Goal: Information Seeking & Learning: Stay updated

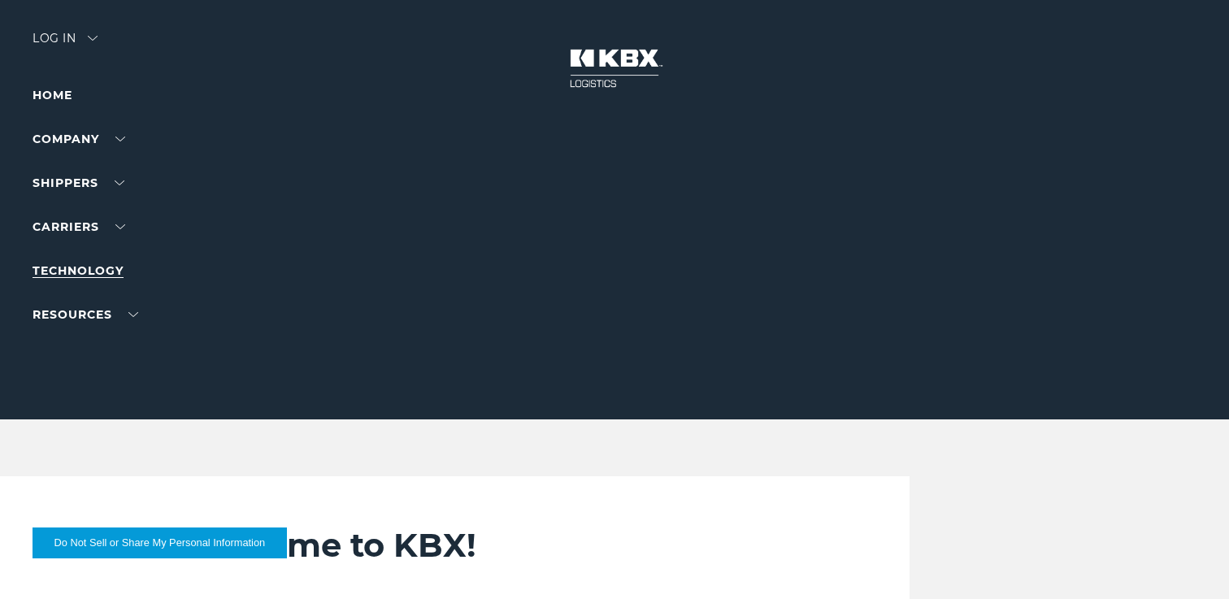
click at [89, 266] on link "Technology" at bounding box center [78, 270] width 91 height 15
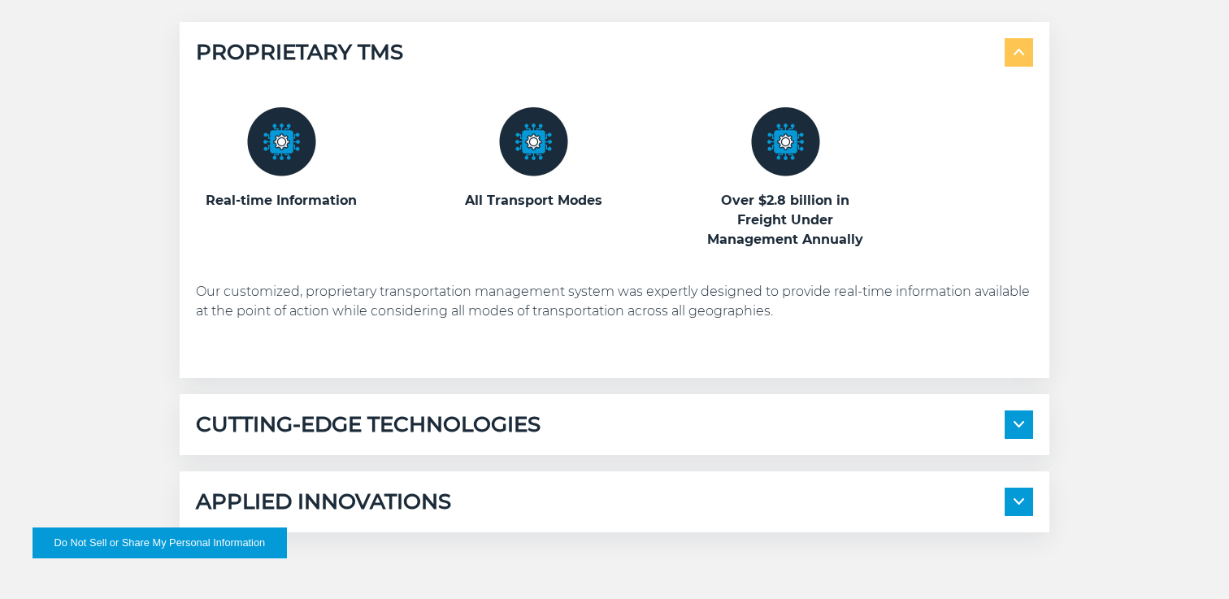
scroll to position [877, 0]
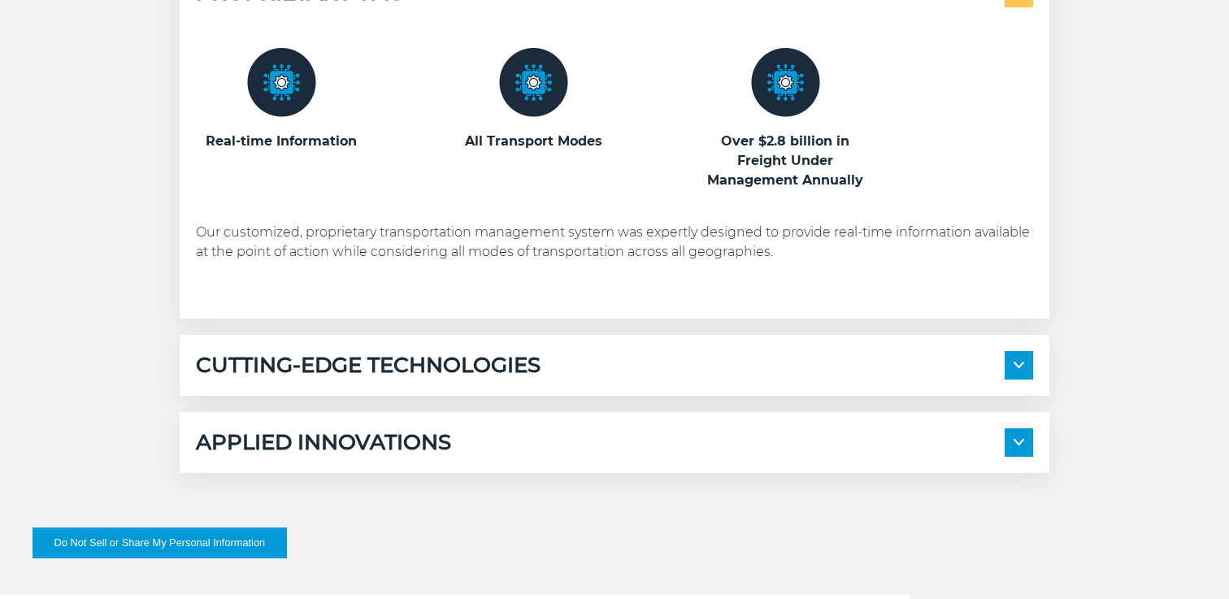
click at [228, 346] on div "CUTTING-EDGE TECHNOLOGIES Transportation Management System KBX Track" at bounding box center [615, 365] width 870 height 61
click at [454, 374] on h5 "CUTTING-EDGE TECHNOLOGIES" at bounding box center [368, 365] width 345 height 28
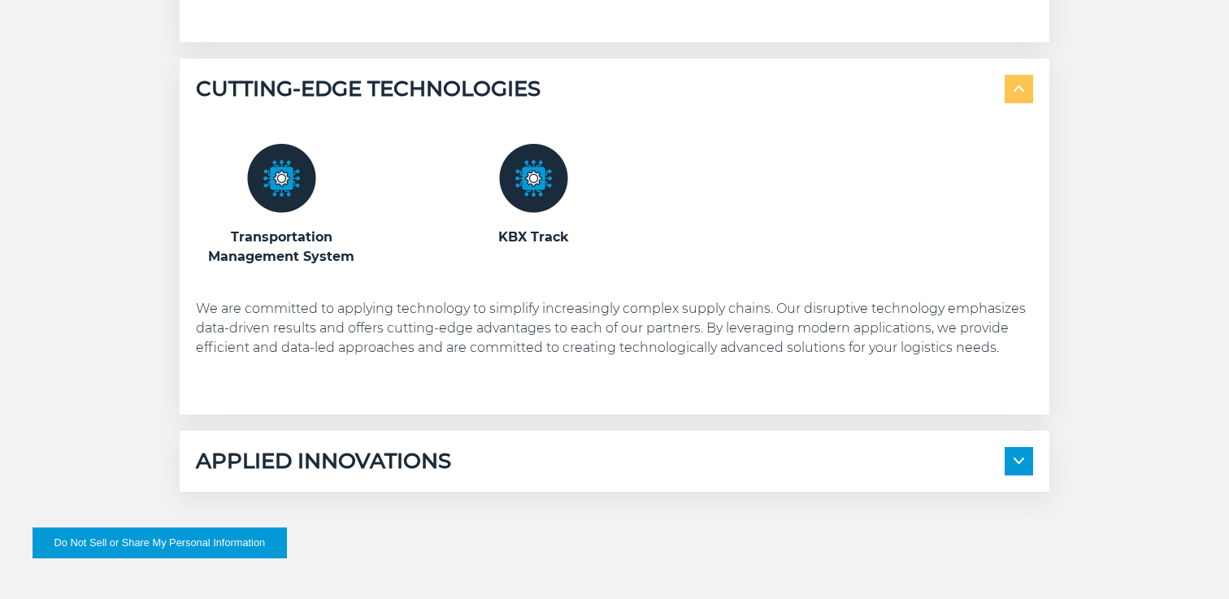
scroll to position [1195, 0]
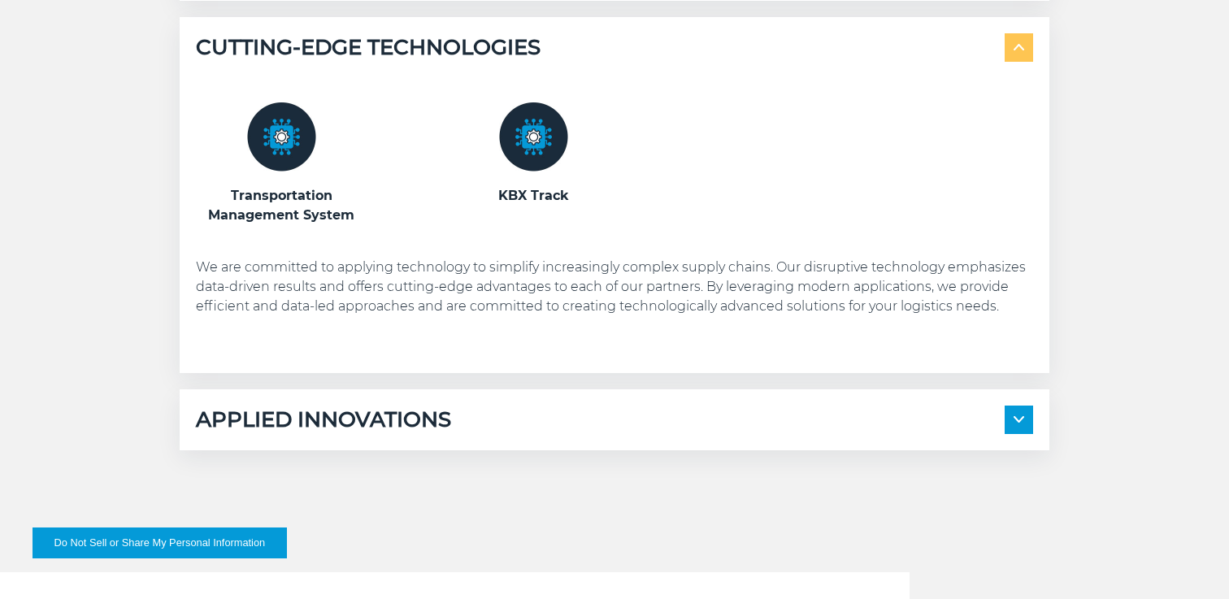
click at [426, 434] on div "APPLIED INNOVATIONS Electronic Bill of Lading Automated Appointment Scheduling …" at bounding box center [615, 419] width 870 height 61
click at [433, 411] on h5 "APPLIED INNOVATIONS" at bounding box center [323, 420] width 255 height 28
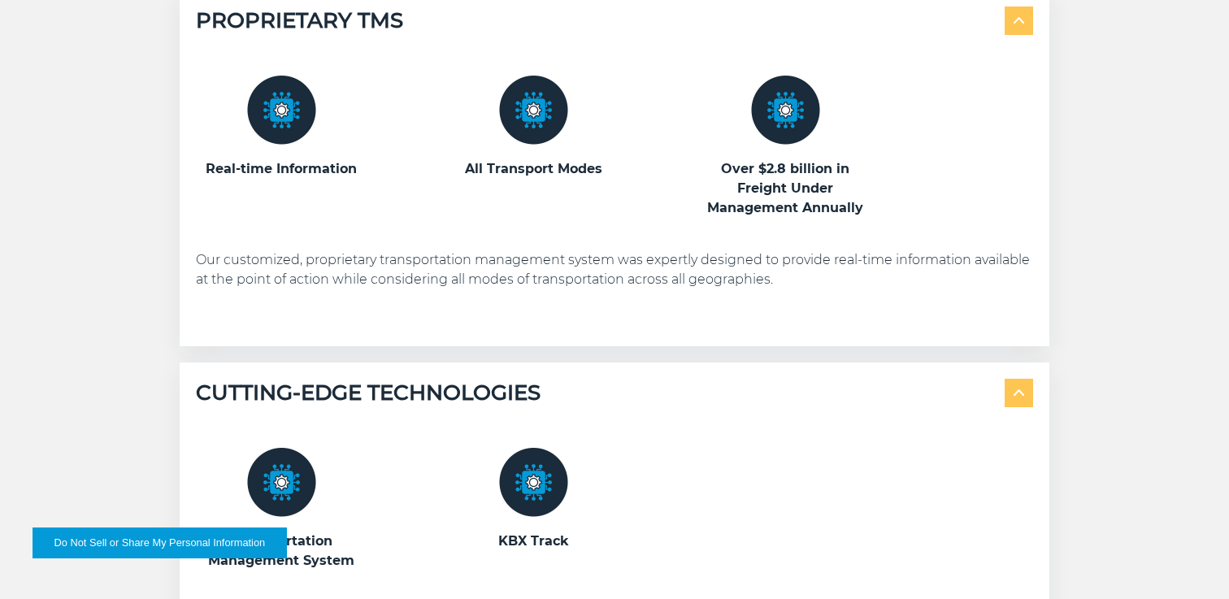
scroll to position [128, 0]
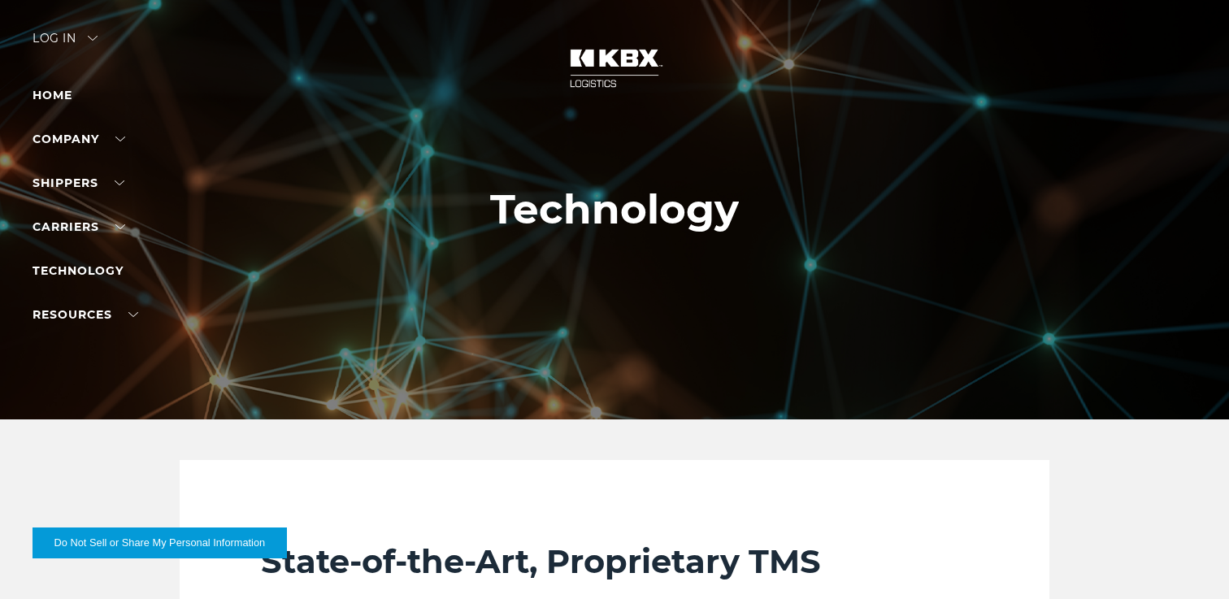
click at [626, 74] on img at bounding box center [614, 69] width 122 height 72
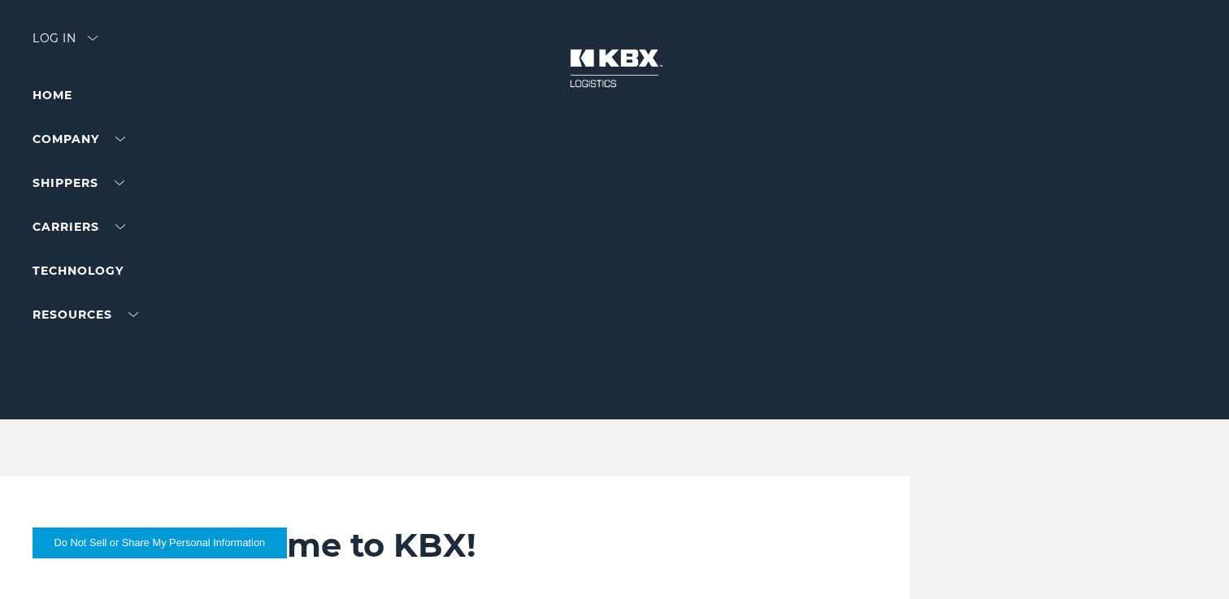
click at [603, 56] on img at bounding box center [614, 69] width 122 height 72
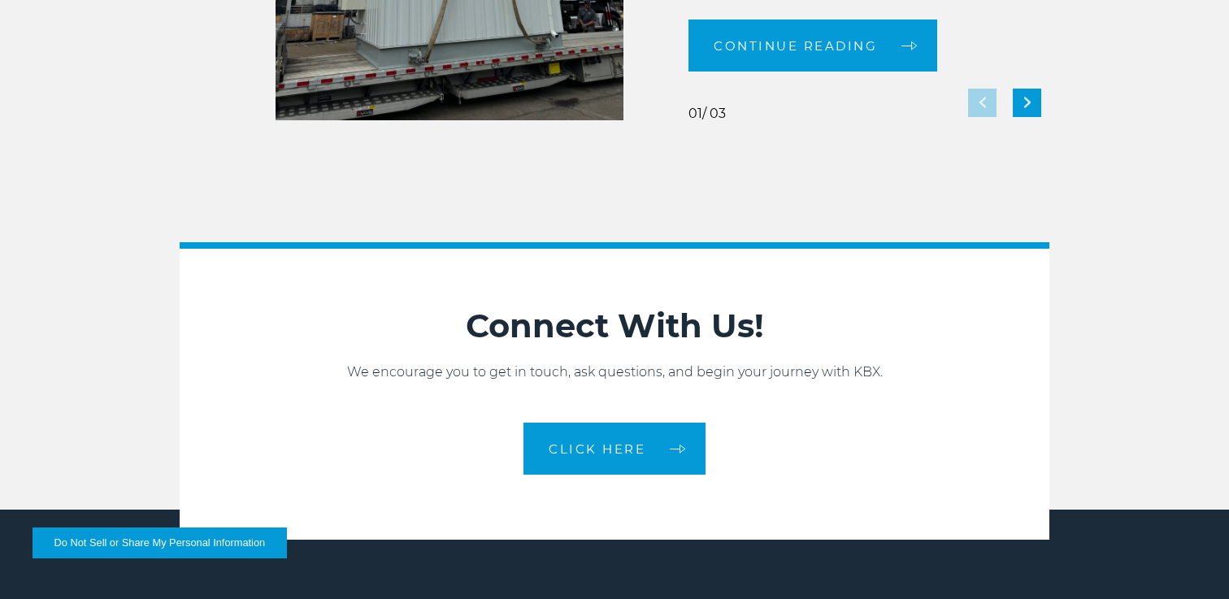
scroll to position [3561, 0]
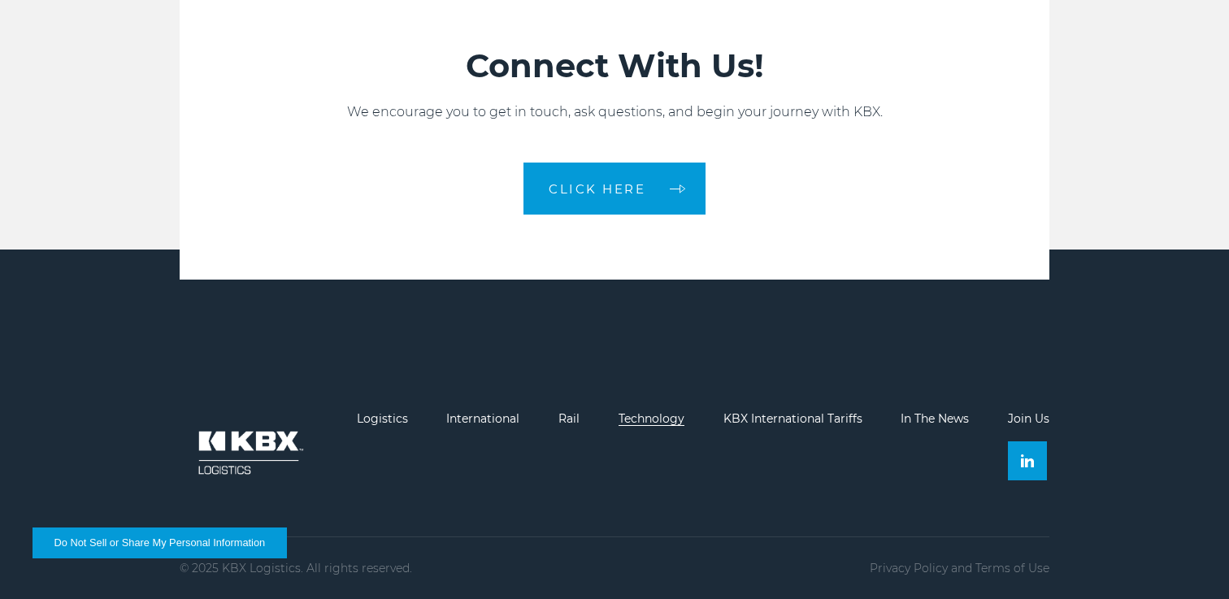
click at [653, 415] on link "Technology" at bounding box center [651, 418] width 66 height 15
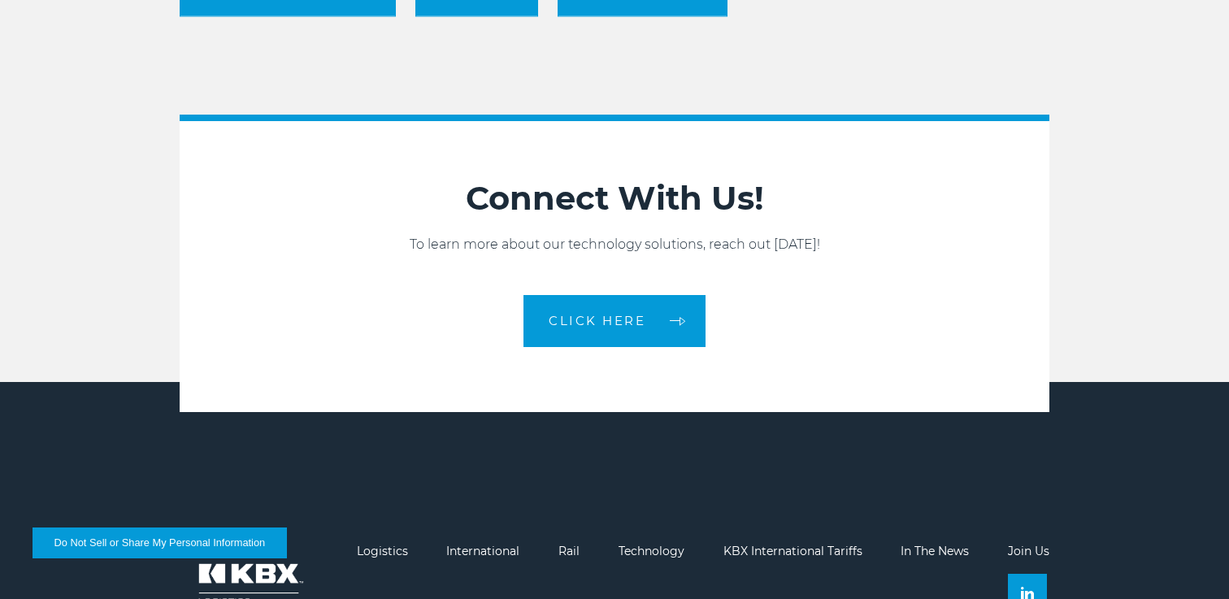
scroll to position [1798, 0]
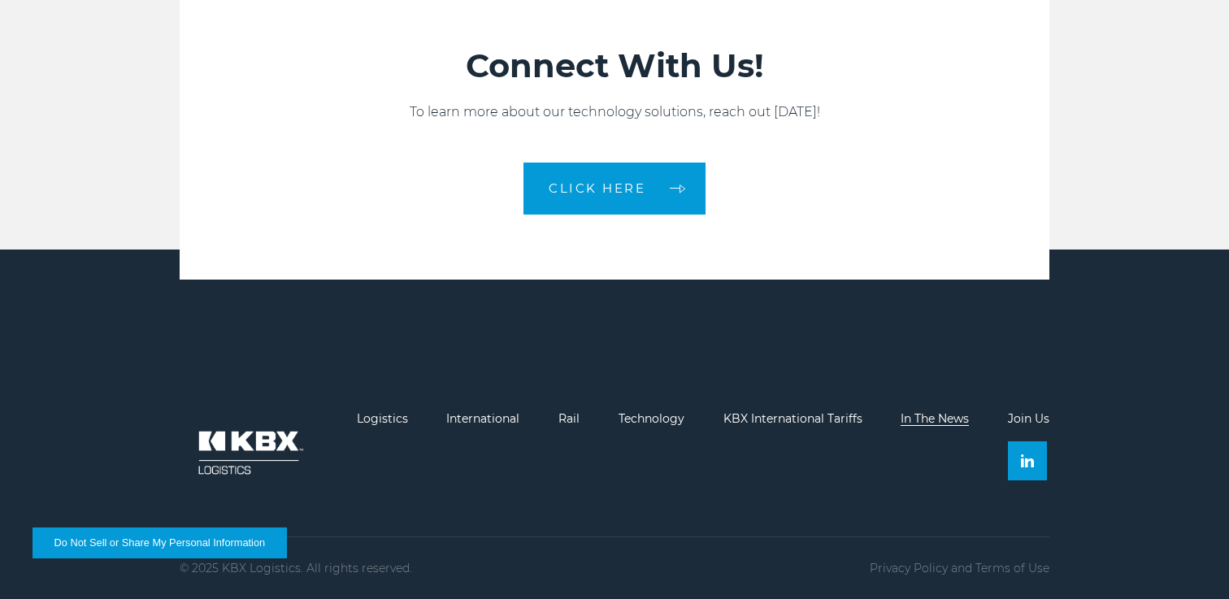
click at [917, 419] on link "In The News" at bounding box center [934, 418] width 68 height 15
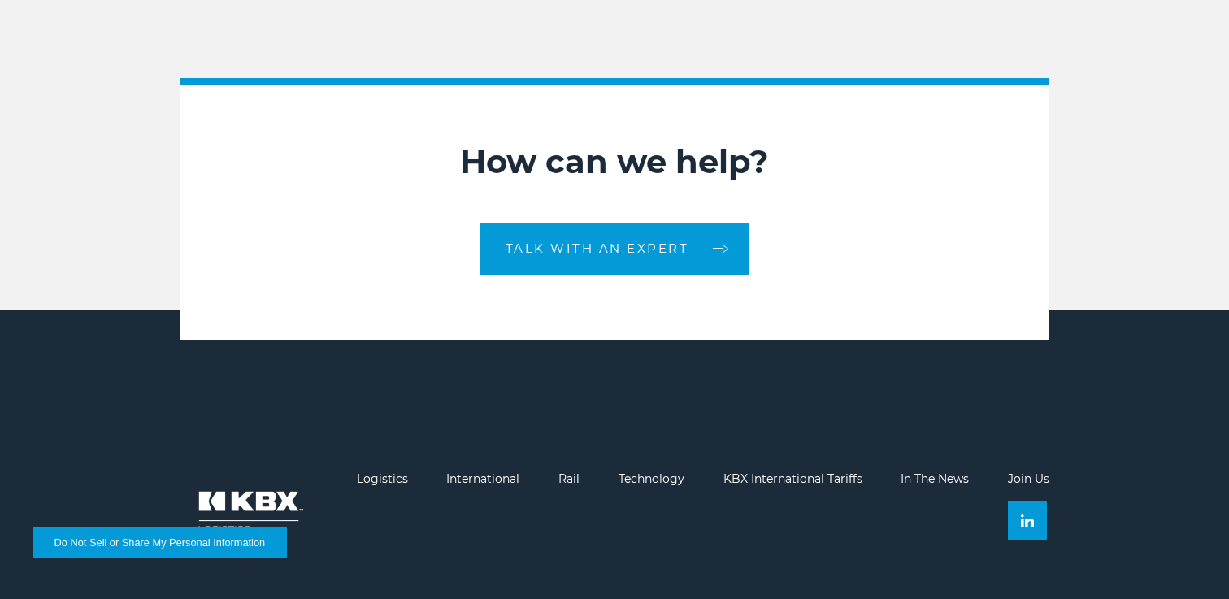
scroll to position [2094, 0]
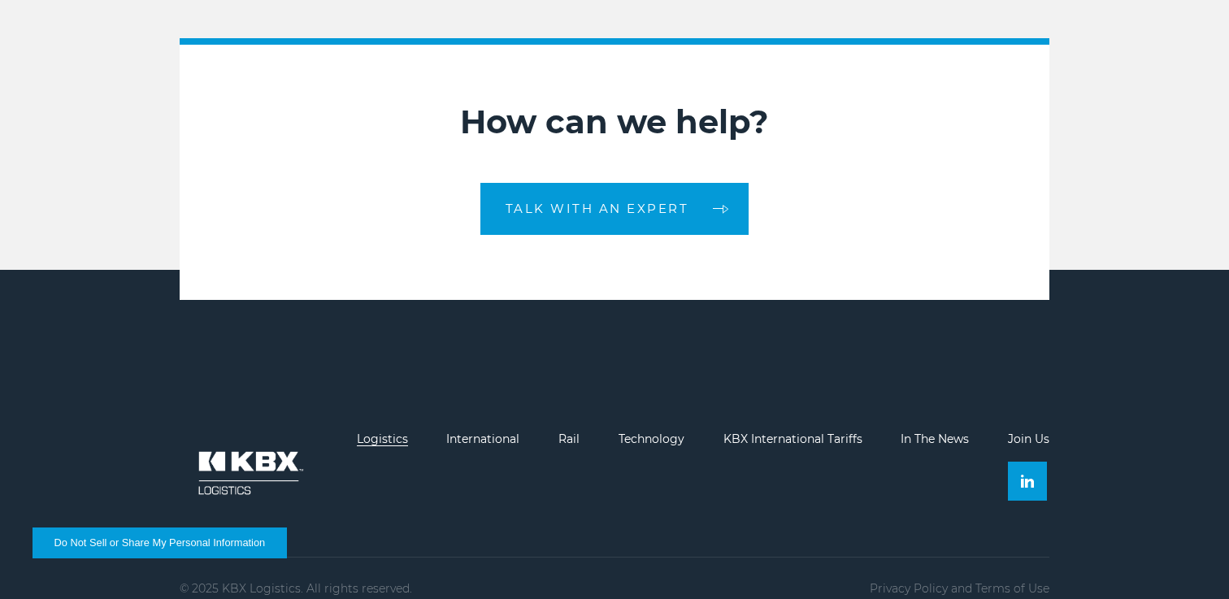
click at [379, 432] on link "Logistics" at bounding box center [382, 439] width 51 height 15
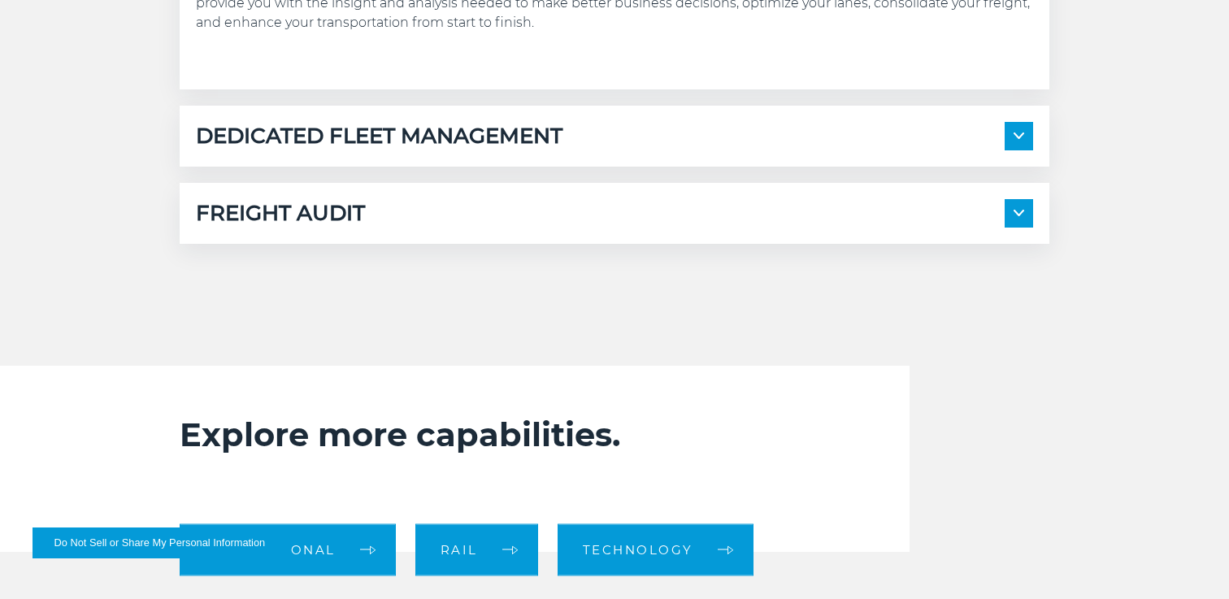
scroll to position [1155, 0]
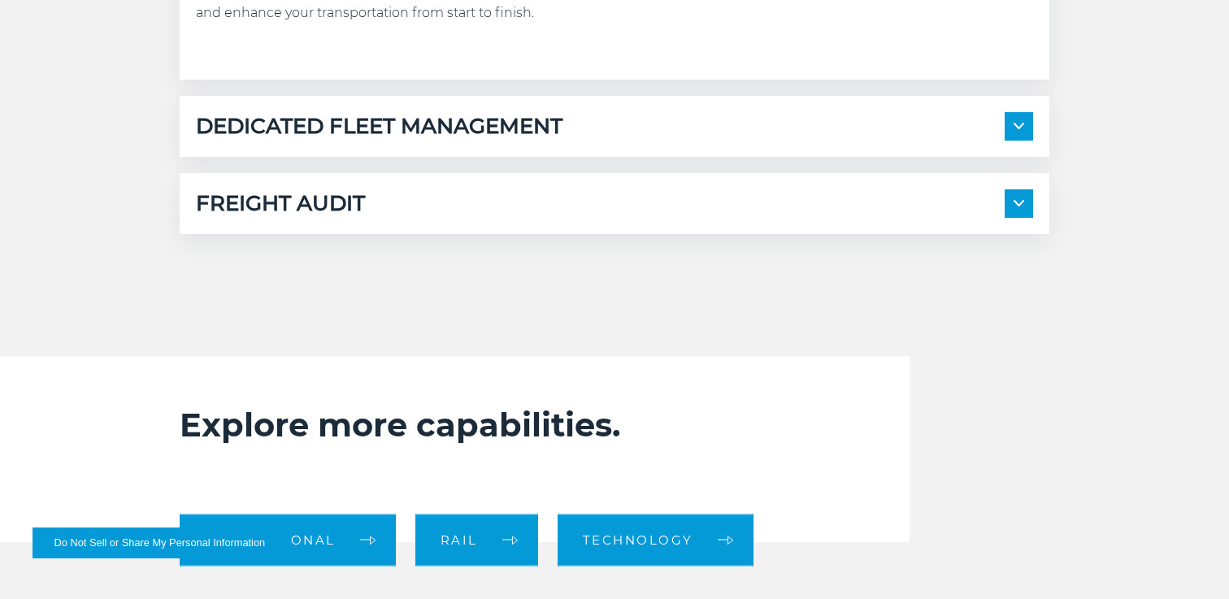
click at [286, 142] on div "DEDICATED FLEET MANAGEMENT Local Fleet Management Regional & Long-Haul Tours" at bounding box center [615, 126] width 870 height 61
click at [286, 119] on h5 "DEDICATED FLEET MANAGEMENT" at bounding box center [379, 126] width 367 height 28
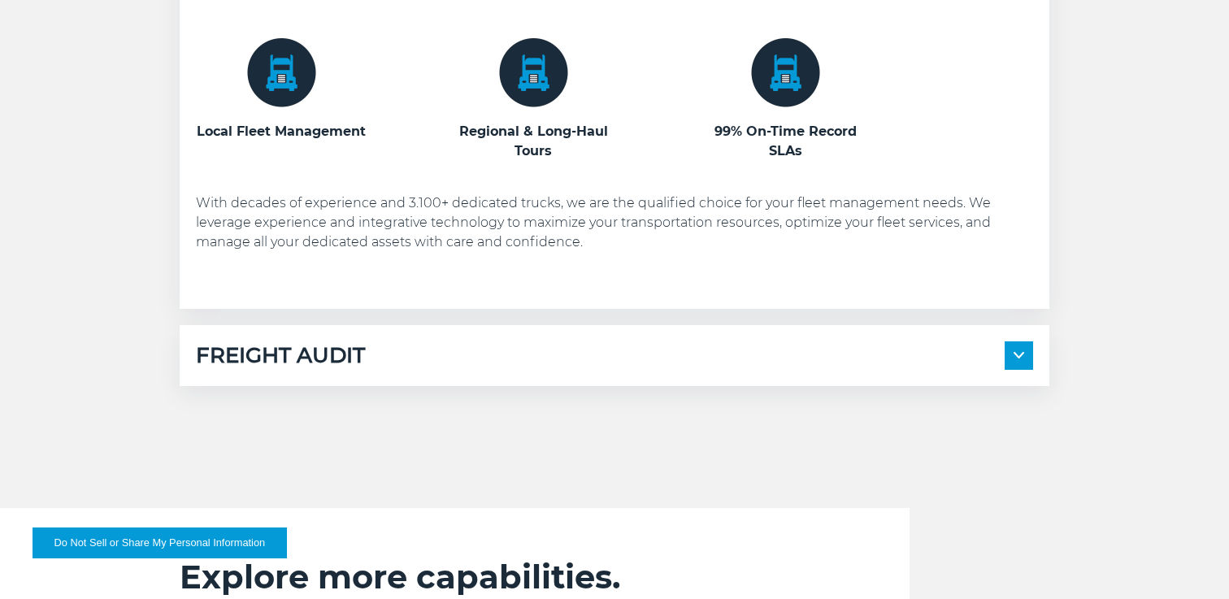
click at [302, 366] on h5 "FREIGHT AUDIT" at bounding box center [280, 355] width 169 height 28
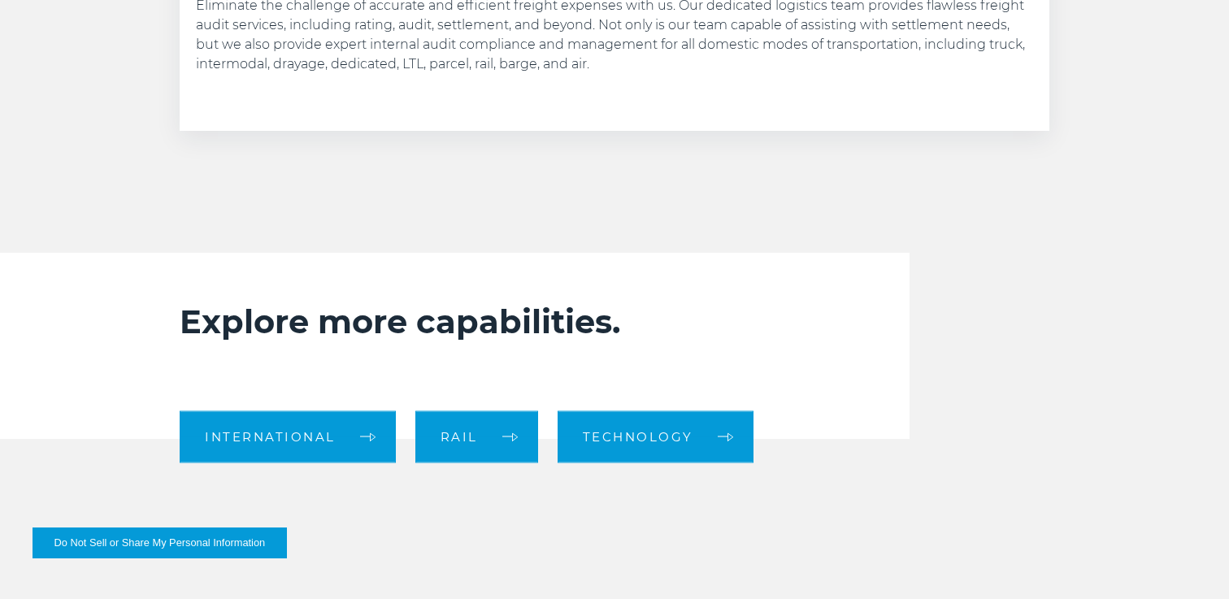
scroll to position [1888, 0]
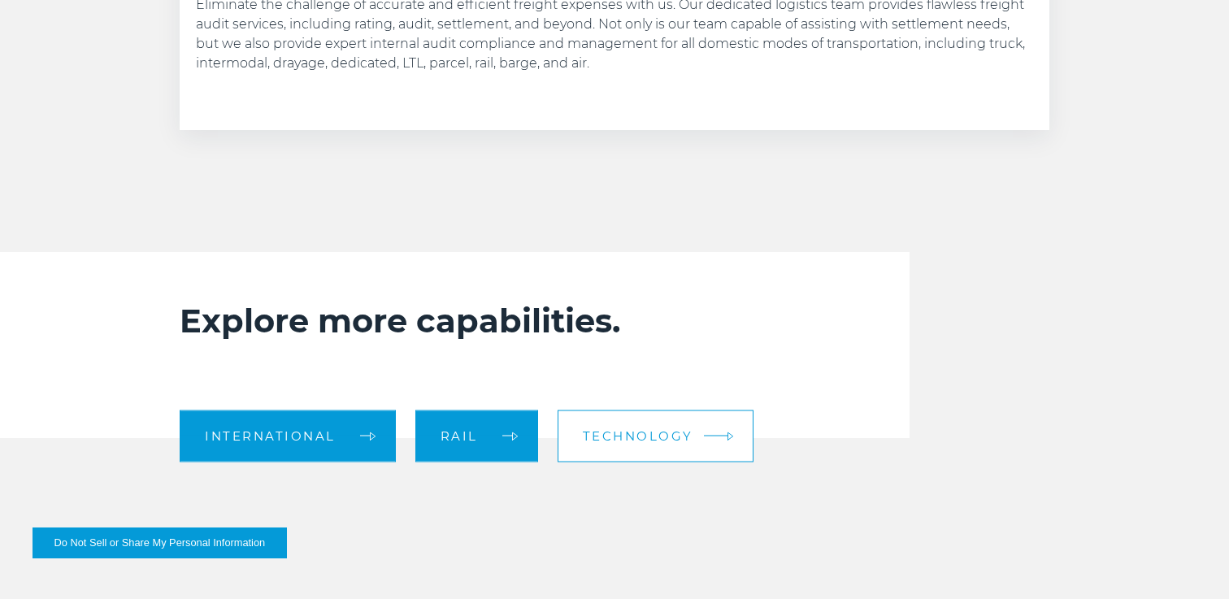
click at [633, 433] on span "Technology" at bounding box center [638, 436] width 111 height 12
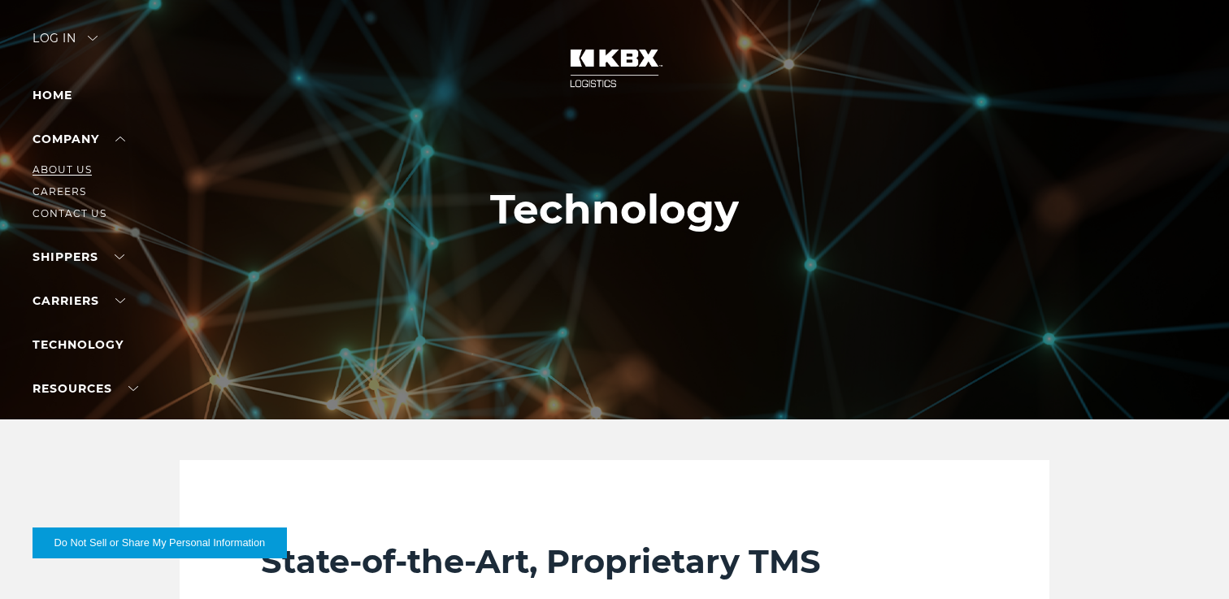
click at [66, 171] on link "About Us" at bounding box center [62, 169] width 59 height 12
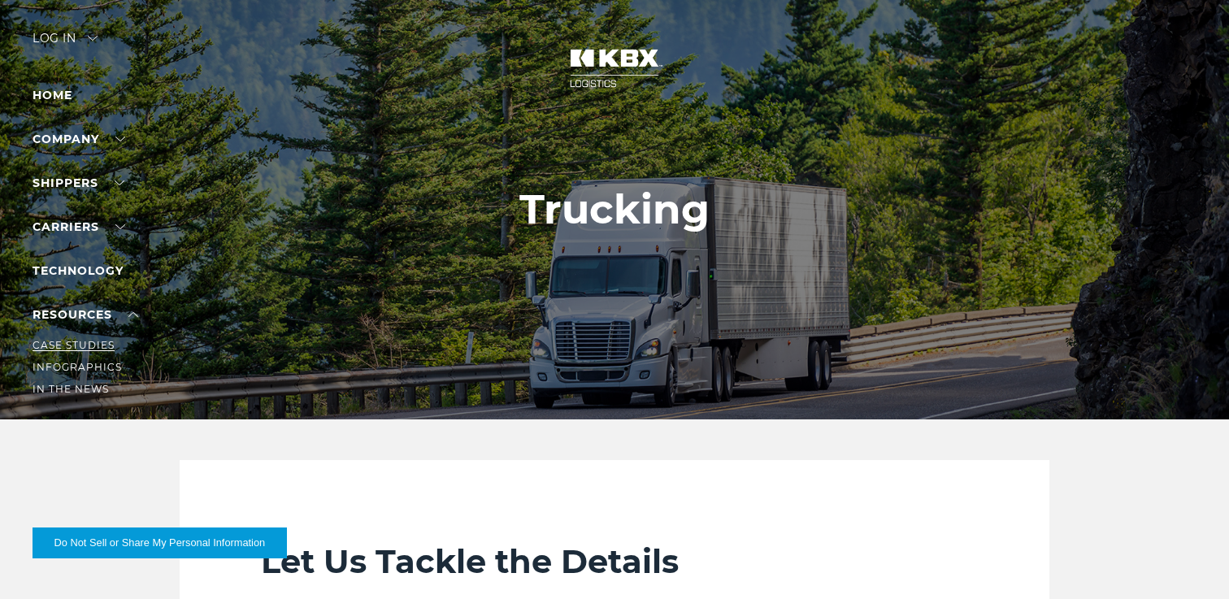
click at [94, 342] on link "Case Studies" at bounding box center [74, 345] width 82 height 12
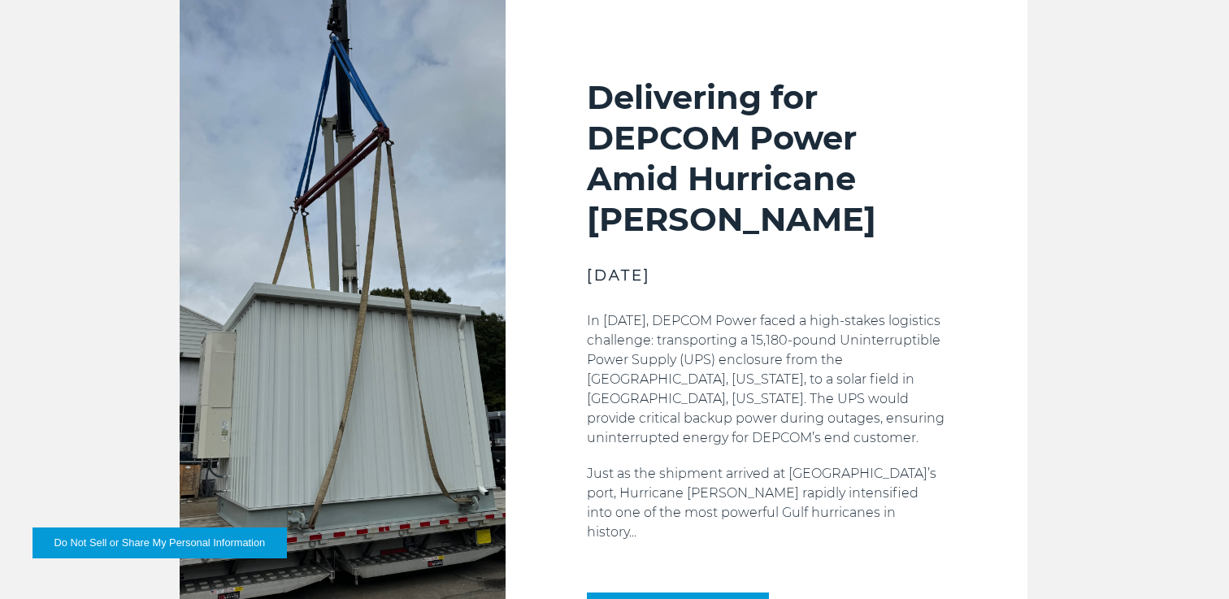
scroll to position [471, 0]
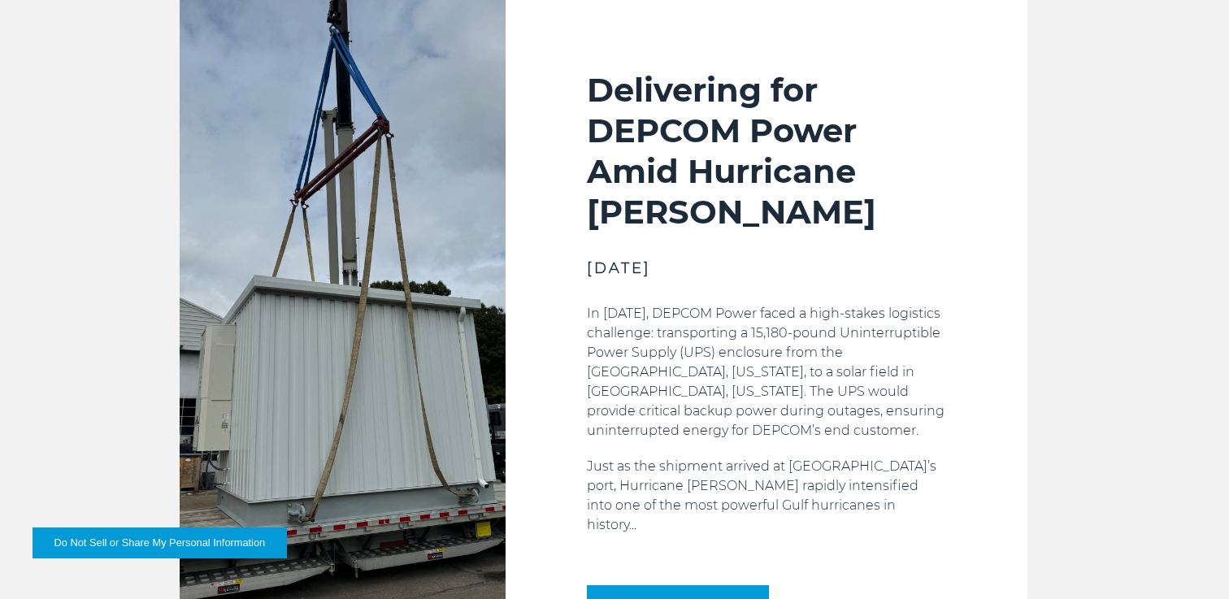
click at [617, 154] on h2 "Delivering for DEPCOM Power Amid Hurricane [PERSON_NAME]" at bounding box center [766, 151] width 359 height 163
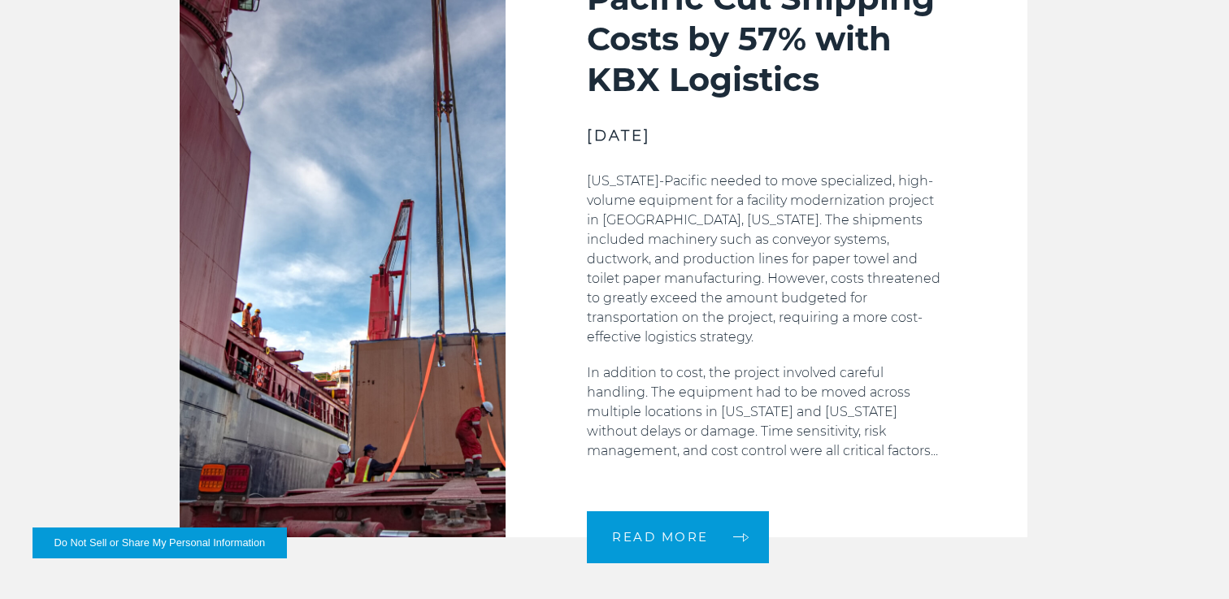
scroll to position [1338, 0]
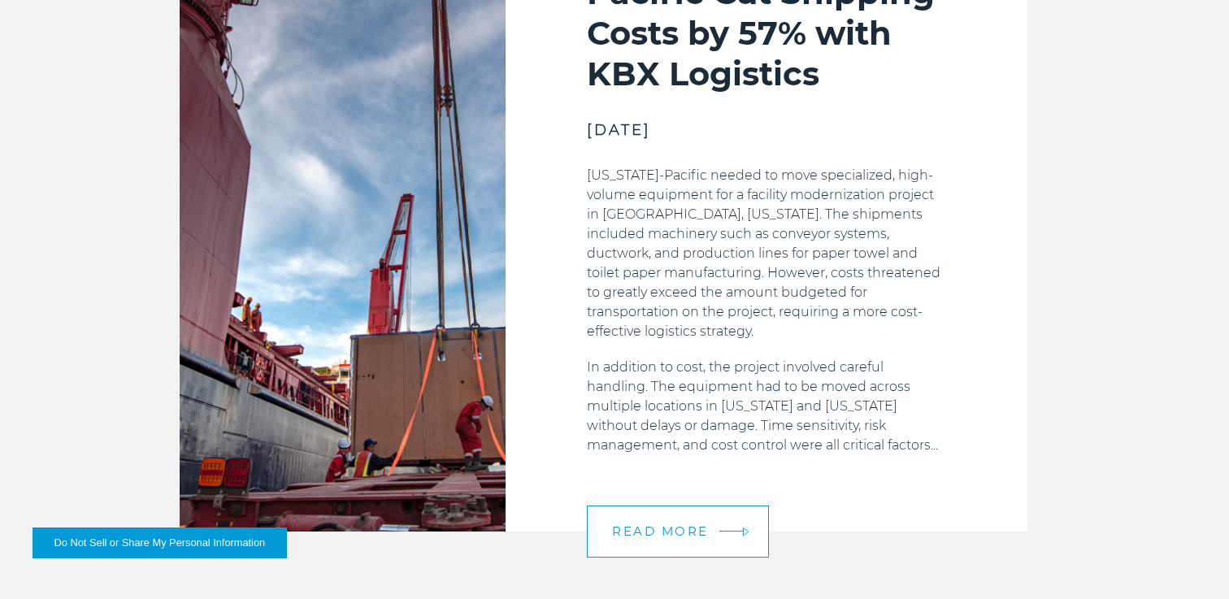
click at [638, 525] on span "READ MORE" at bounding box center [660, 531] width 97 height 12
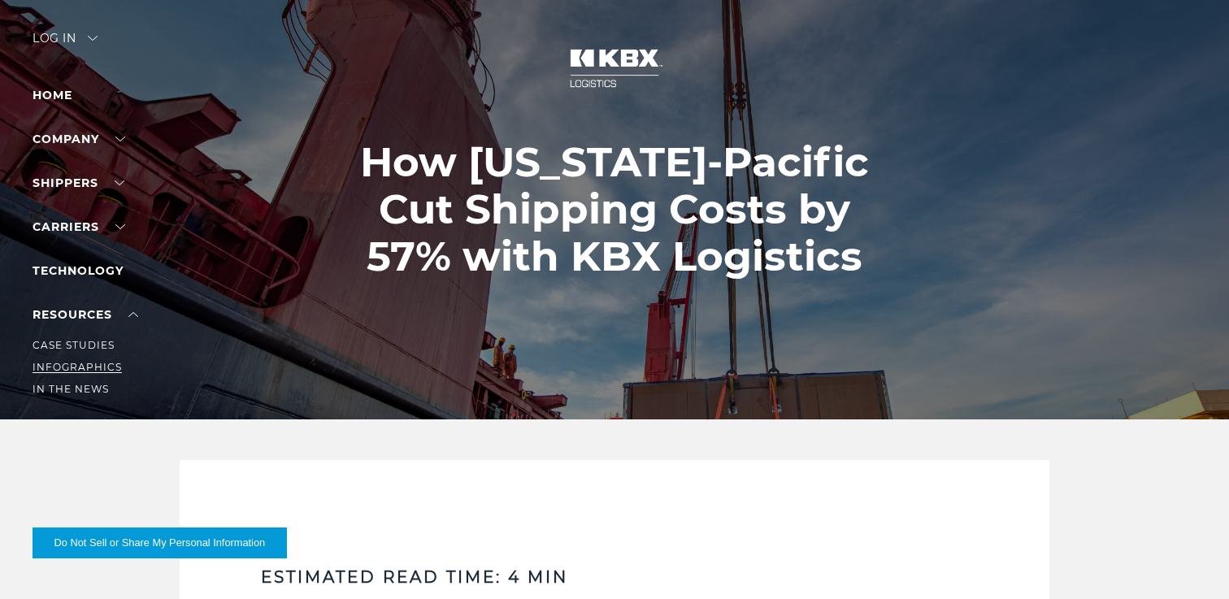
click at [93, 364] on link "Infographics" at bounding box center [77, 367] width 89 height 12
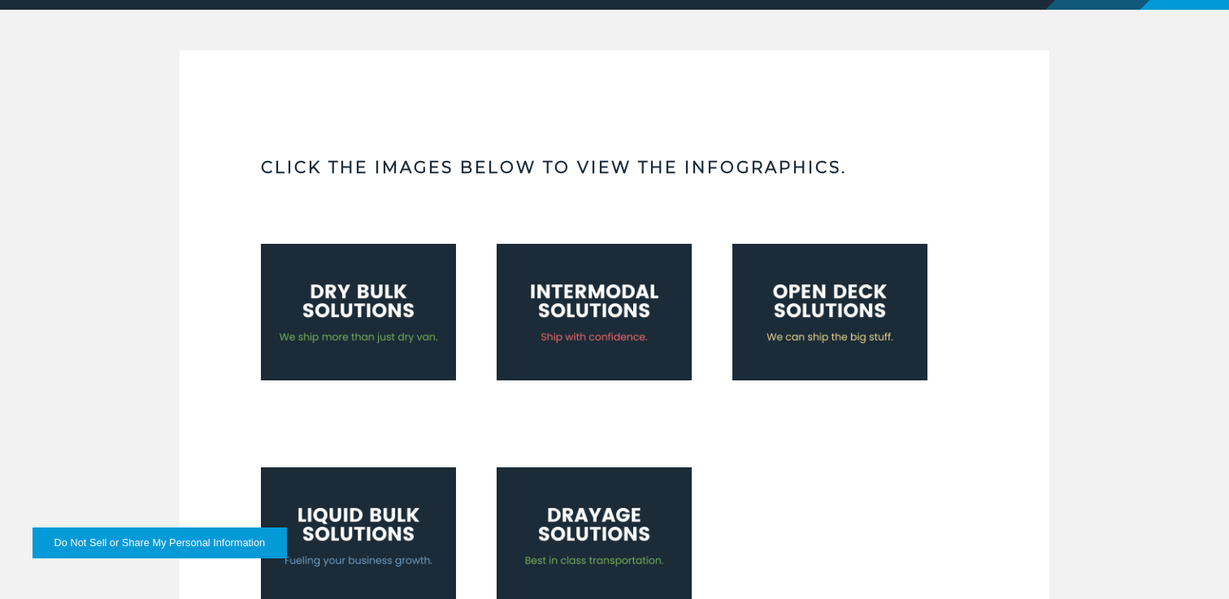
scroll to position [411, 0]
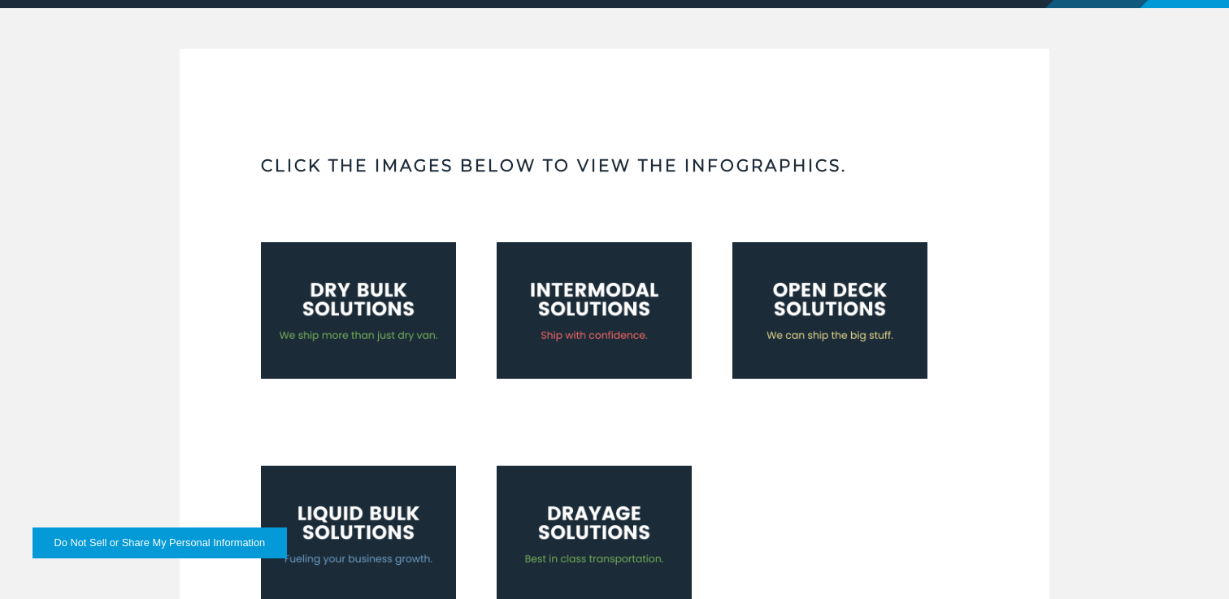
click at [363, 323] on img at bounding box center [358, 310] width 195 height 137
click at [800, 315] on img at bounding box center [829, 310] width 195 height 137
click at [657, 519] on img at bounding box center [594, 534] width 195 height 137
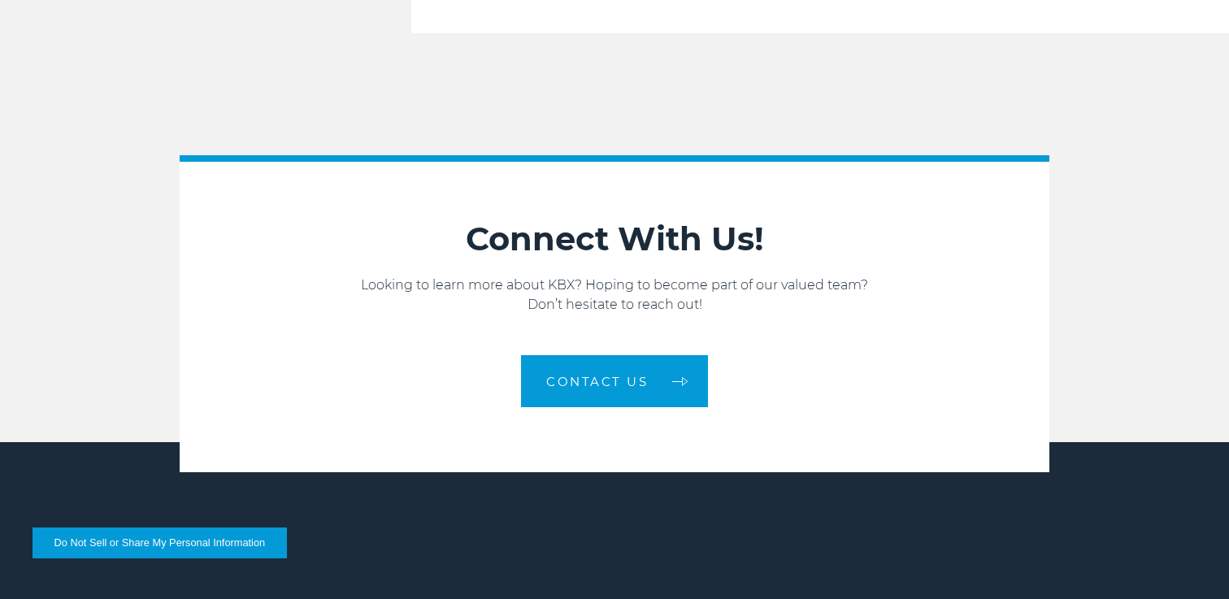
scroll to position [2596, 0]
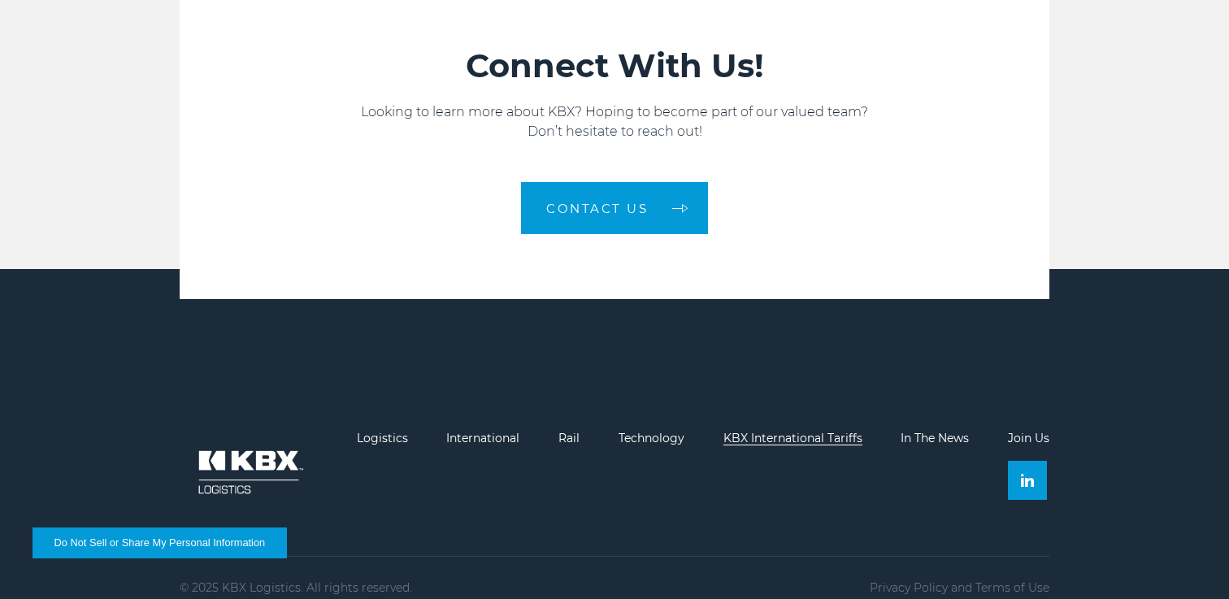
click at [806, 431] on link "KBX International Tariffs" at bounding box center [792, 438] width 139 height 15
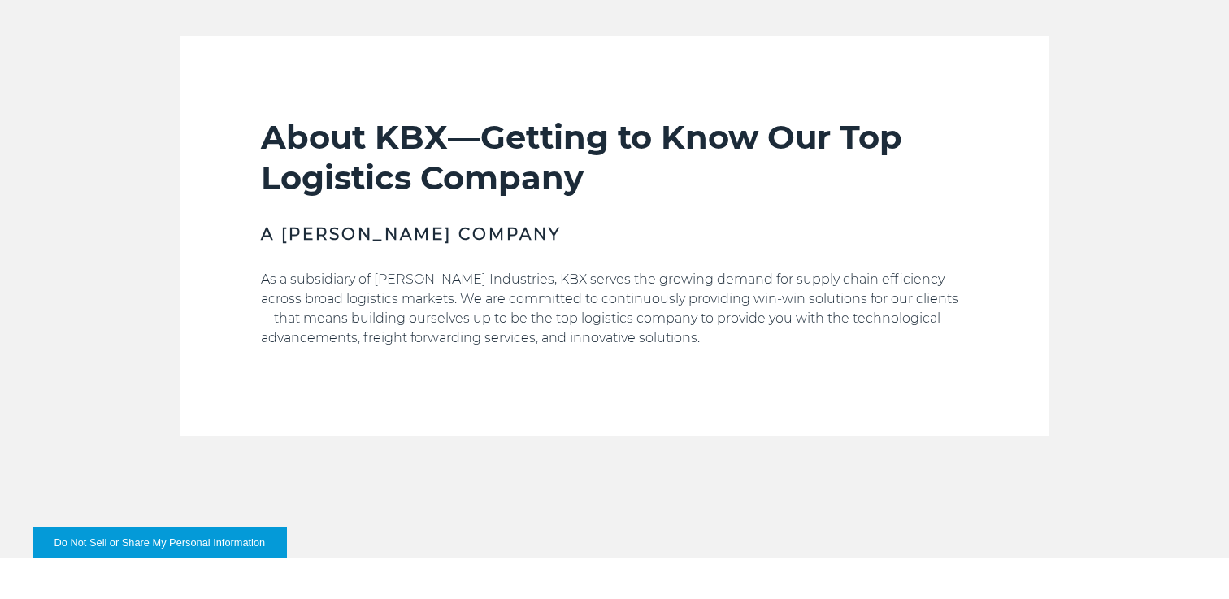
scroll to position [0, 0]
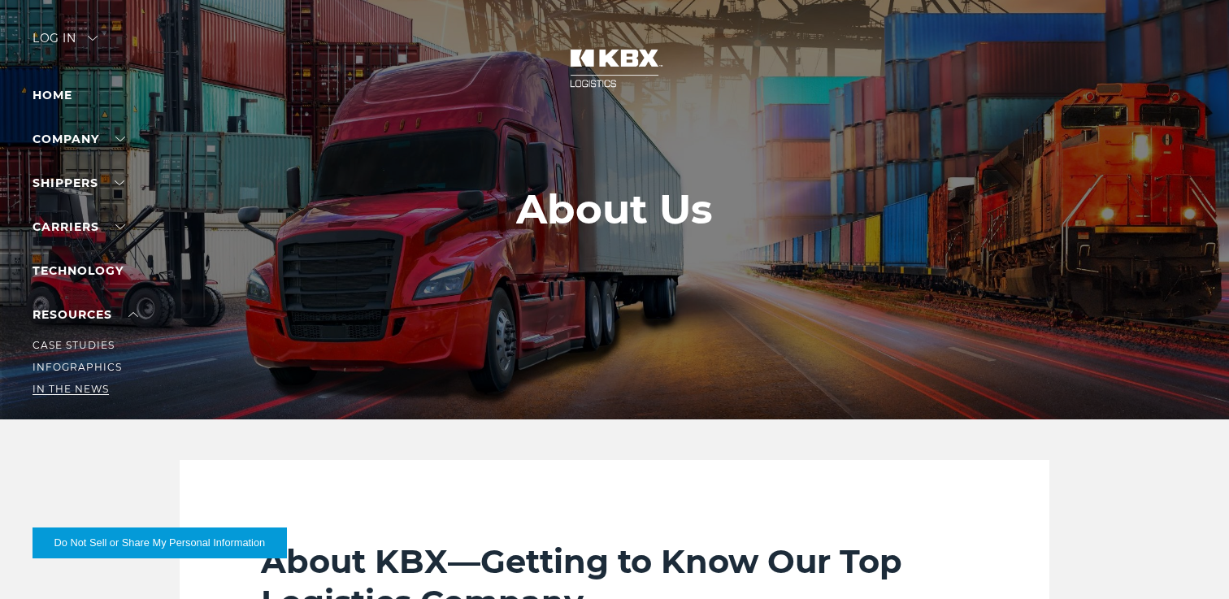
click at [85, 388] on link "In The News" at bounding box center [71, 389] width 76 height 12
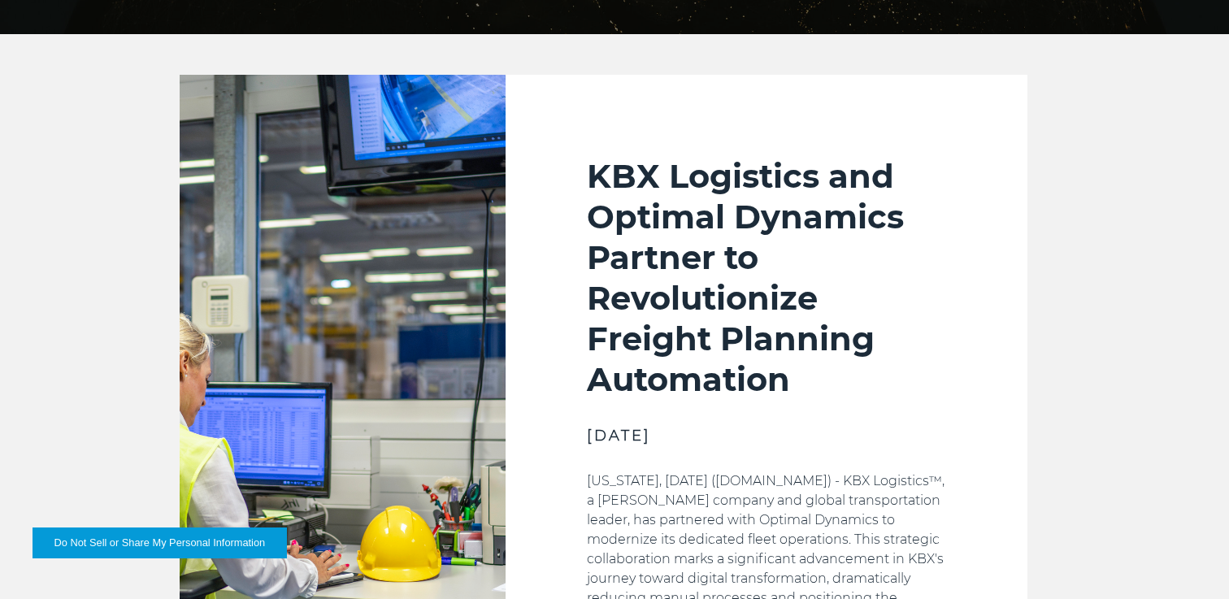
scroll to position [391, 0]
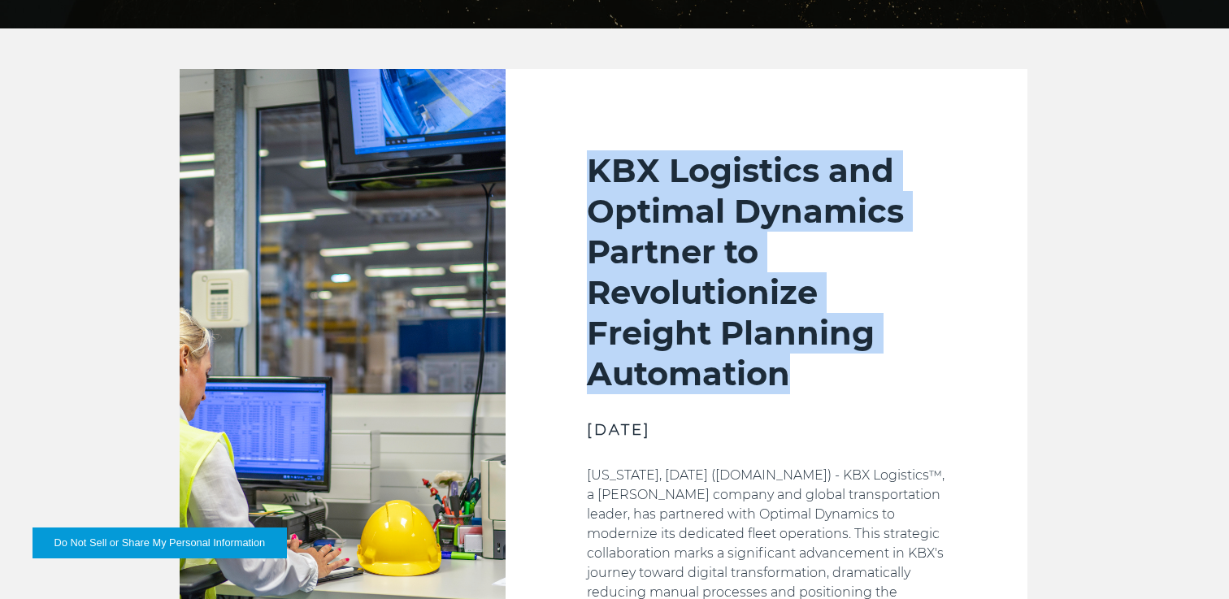
drag, startPoint x: 837, startPoint y: 382, endPoint x: 560, endPoint y: 158, distance: 356.0
click at [560, 158] on div "KBX Logistics and Optimal Dynamics Partner to Revolutionize Freight Planning Au…" at bounding box center [767, 383] width 522 height 629
copy h2 "KBX Logistics and Optimal Dynamics Partner to Revolutionize Freight Planning Au…"
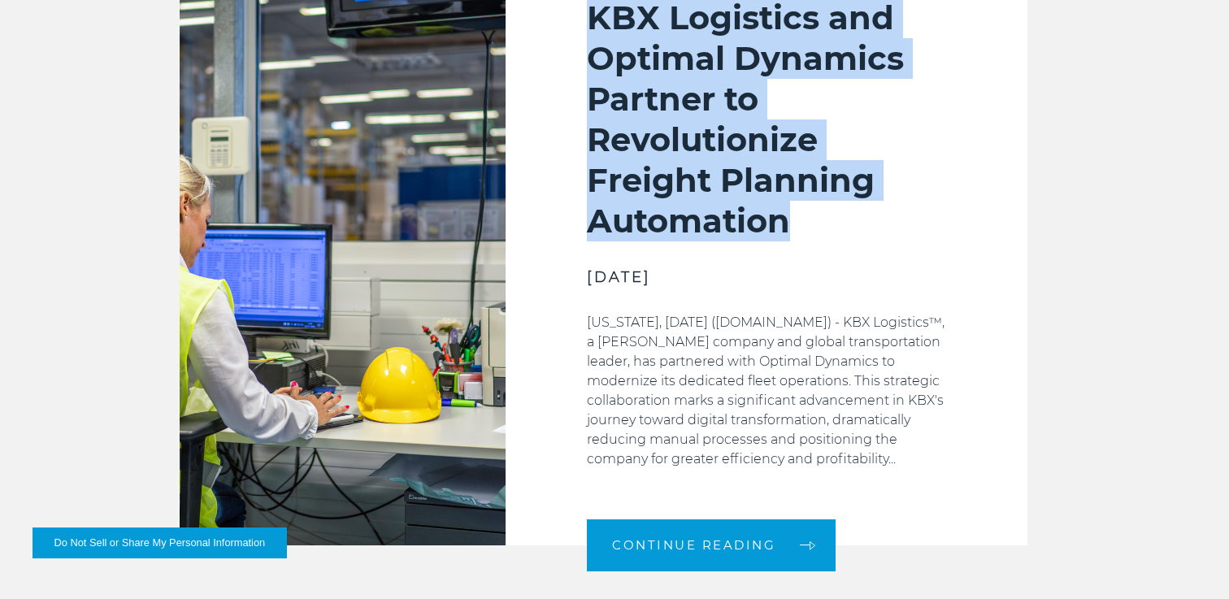
scroll to position [675, 0]
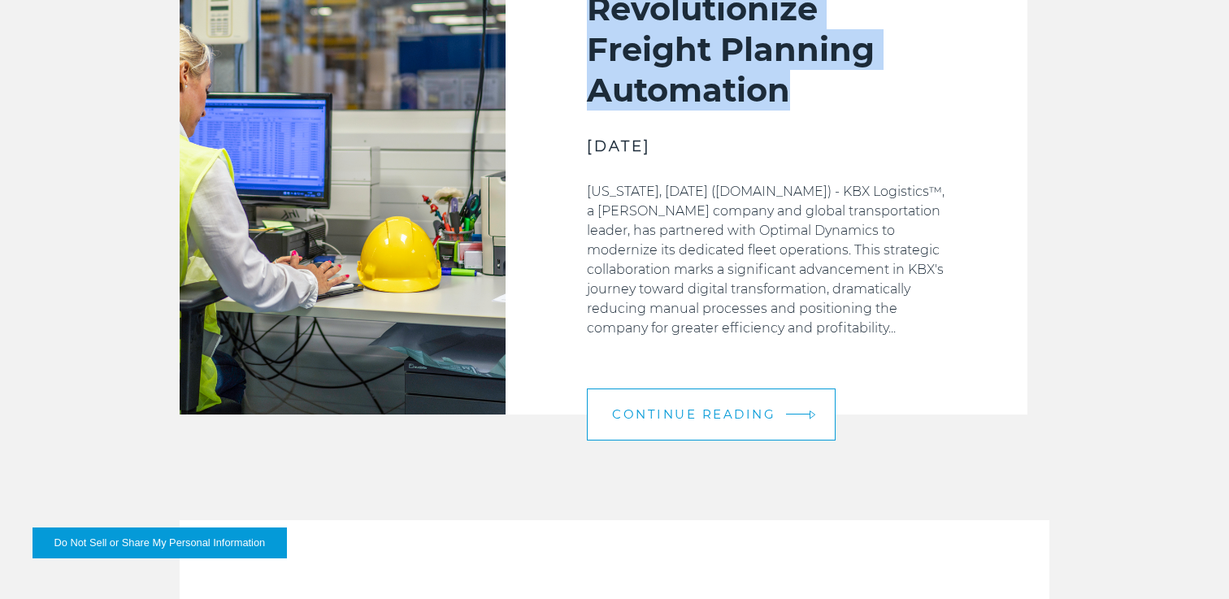
click at [649, 401] on link "Continue Reading" at bounding box center [711, 414] width 249 height 52
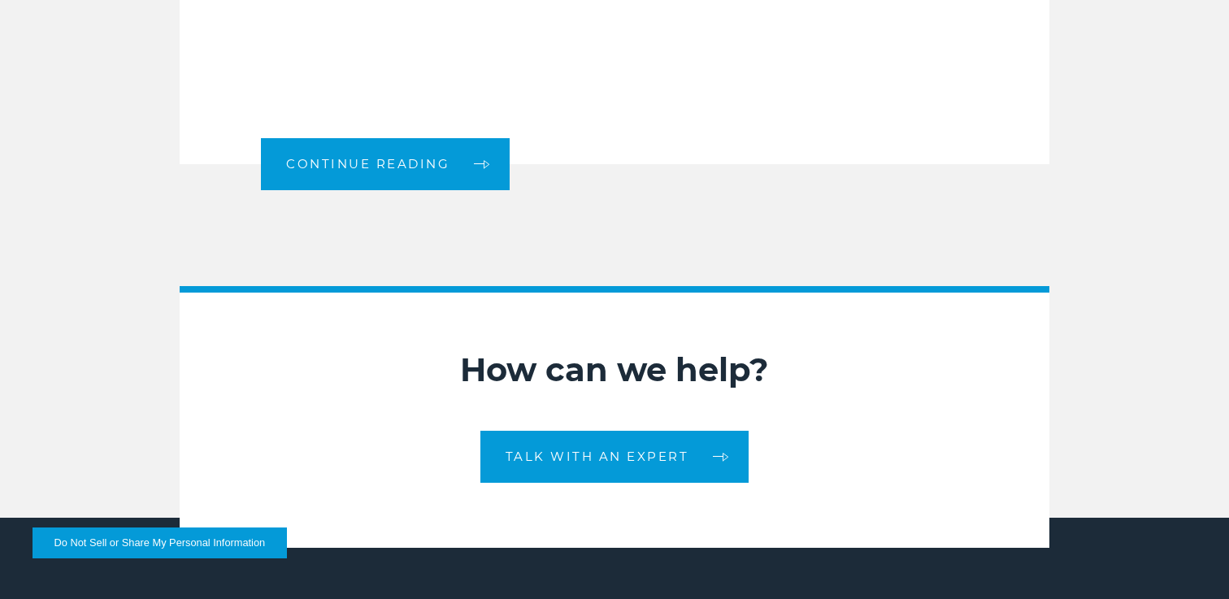
scroll to position [2094, 0]
